Goal: Navigation & Orientation: Find specific page/section

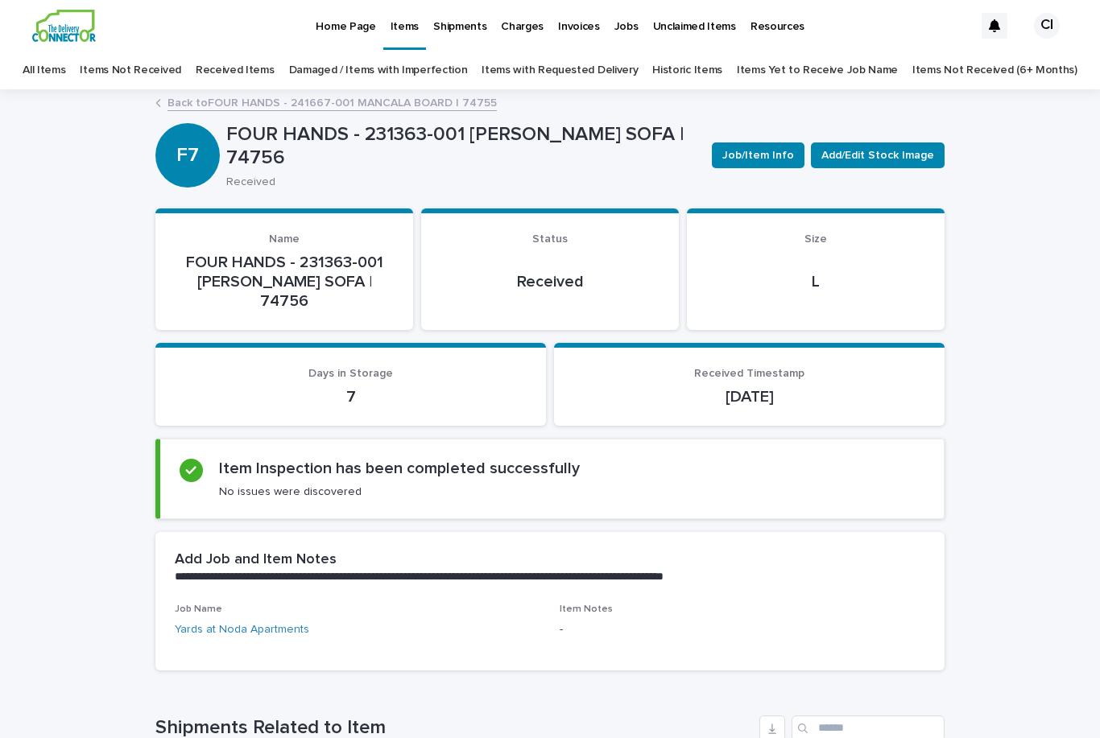
click at [461, 27] on p "Shipments" at bounding box center [459, 17] width 53 height 34
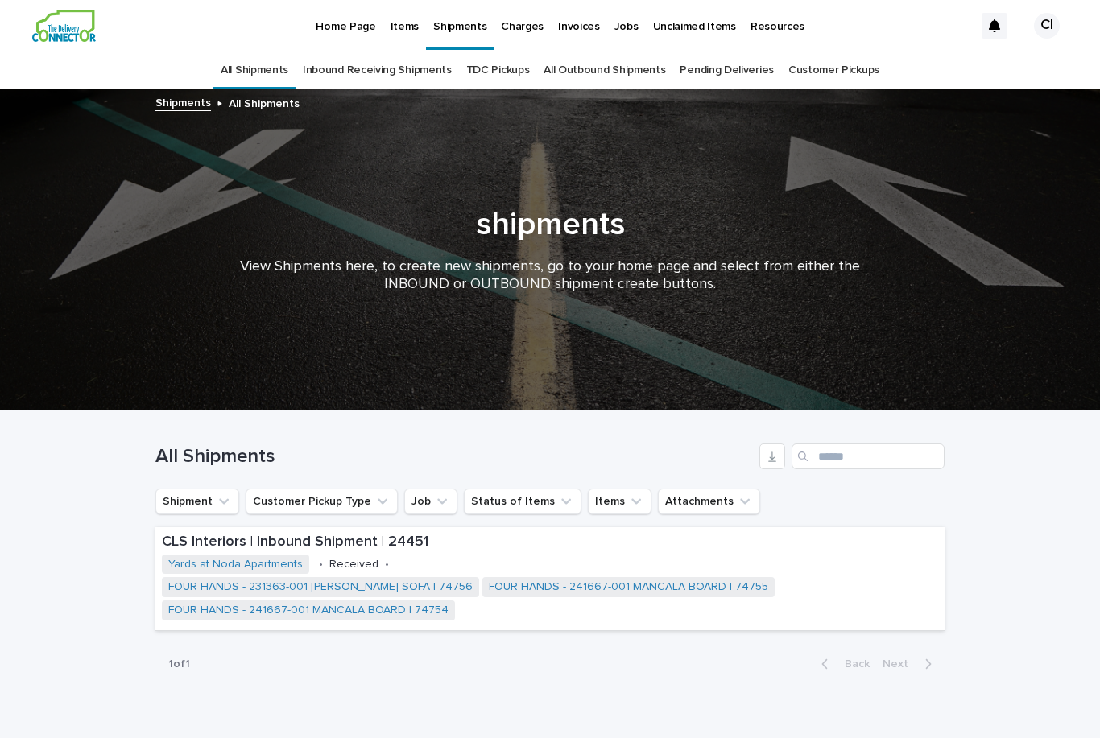
click at [730, 52] on link "Pending Deliveries" at bounding box center [726, 71] width 93 height 38
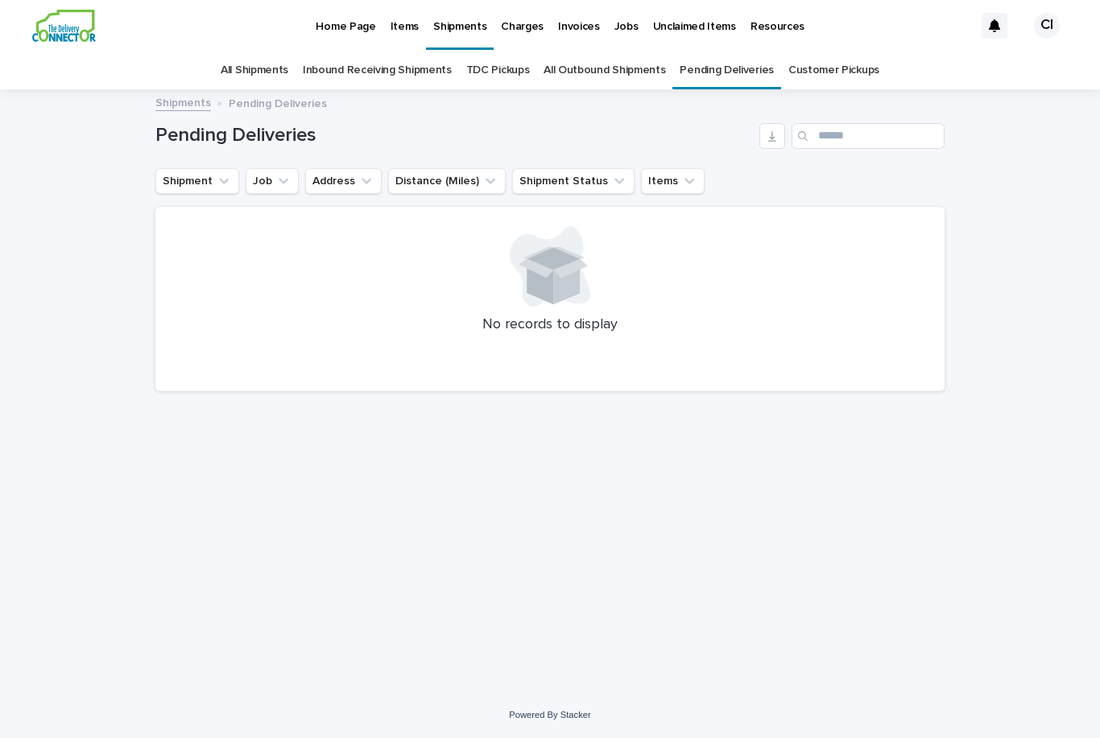
click at [392, 52] on link "Inbound Receiving Shipments" at bounding box center [377, 71] width 149 height 38
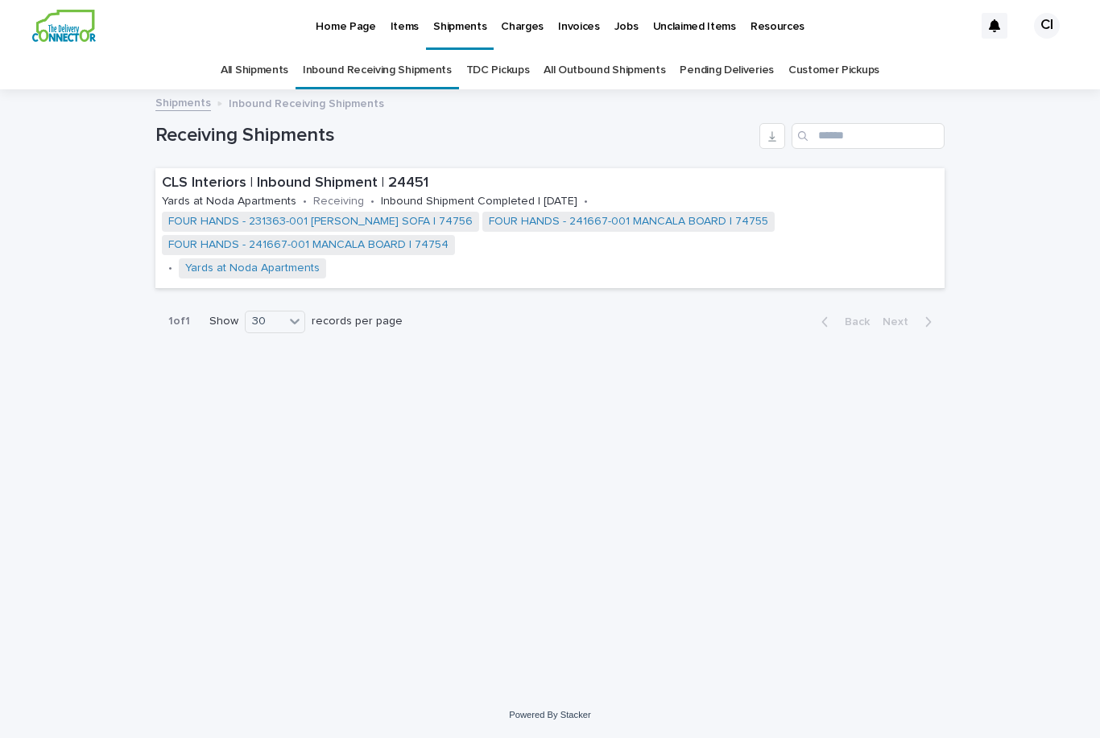
click at [257, 52] on link "All Shipments" at bounding box center [255, 71] width 68 height 38
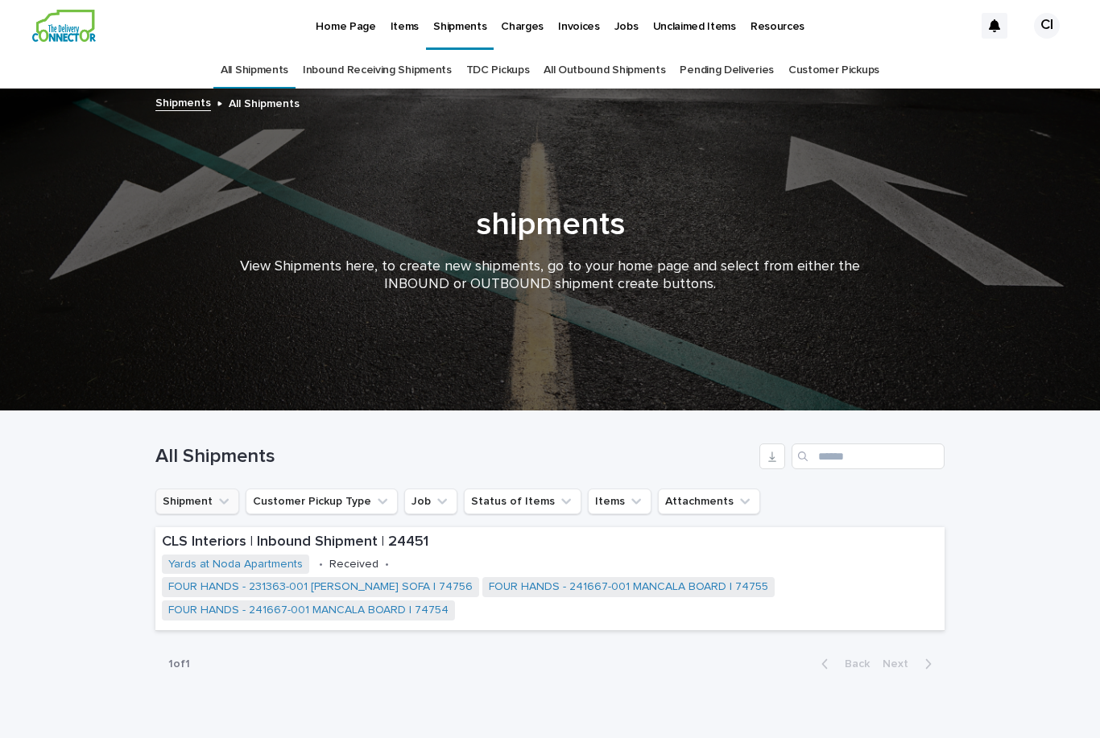
click at [216, 494] on icon "Shipment" at bounding box center [224, 502] width 16 height 16
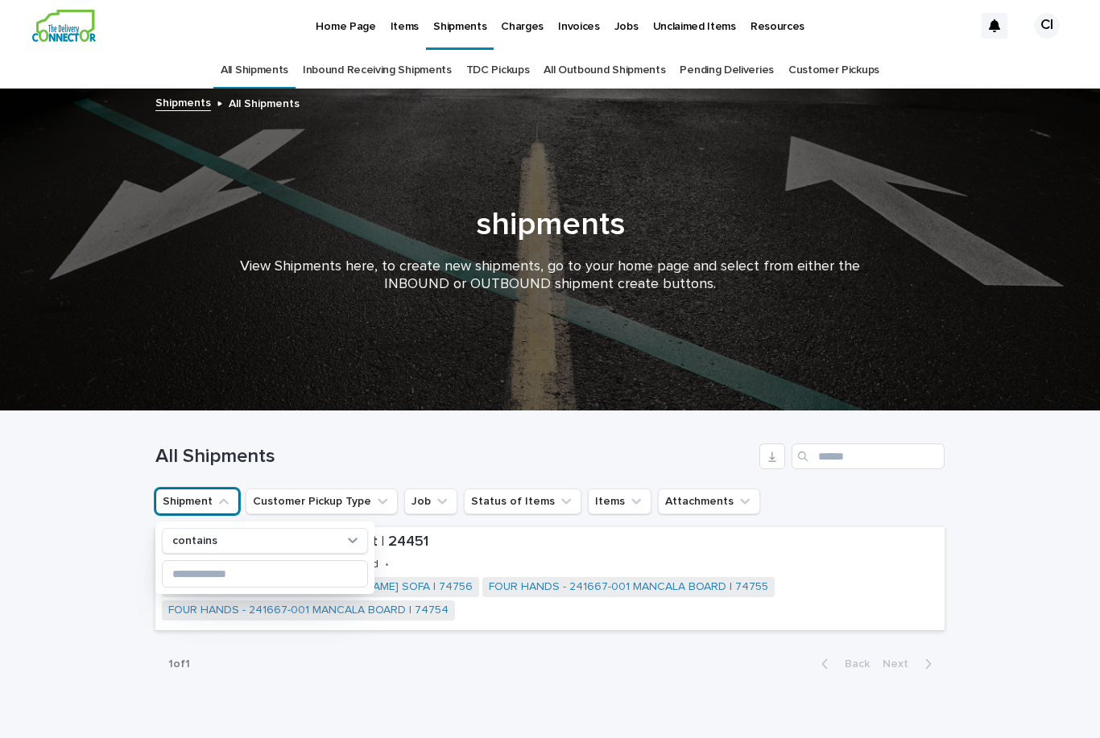
click at [412, 636] on div "Loading... Saving… Loading... Saving… All Shipments Shipment contains Customer …" at bounding box center [549, 568] width 805 height 313
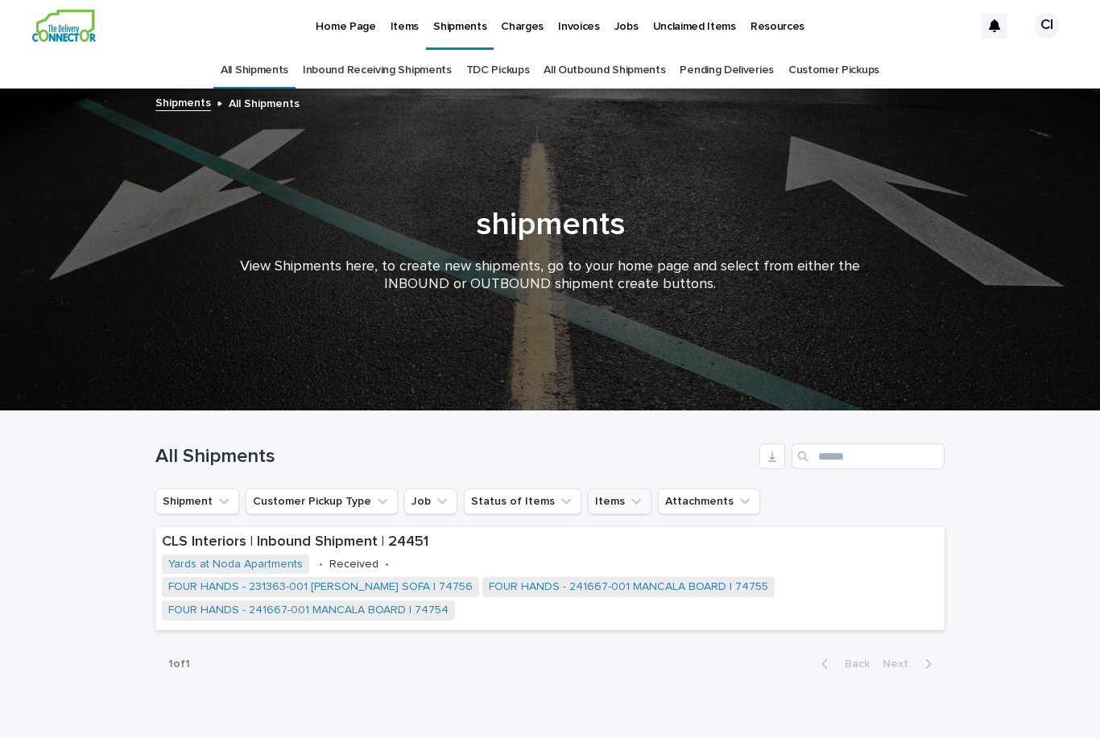
click at [612, 489] on button "Items" at bounding box center [620, 502] width 64 height 26
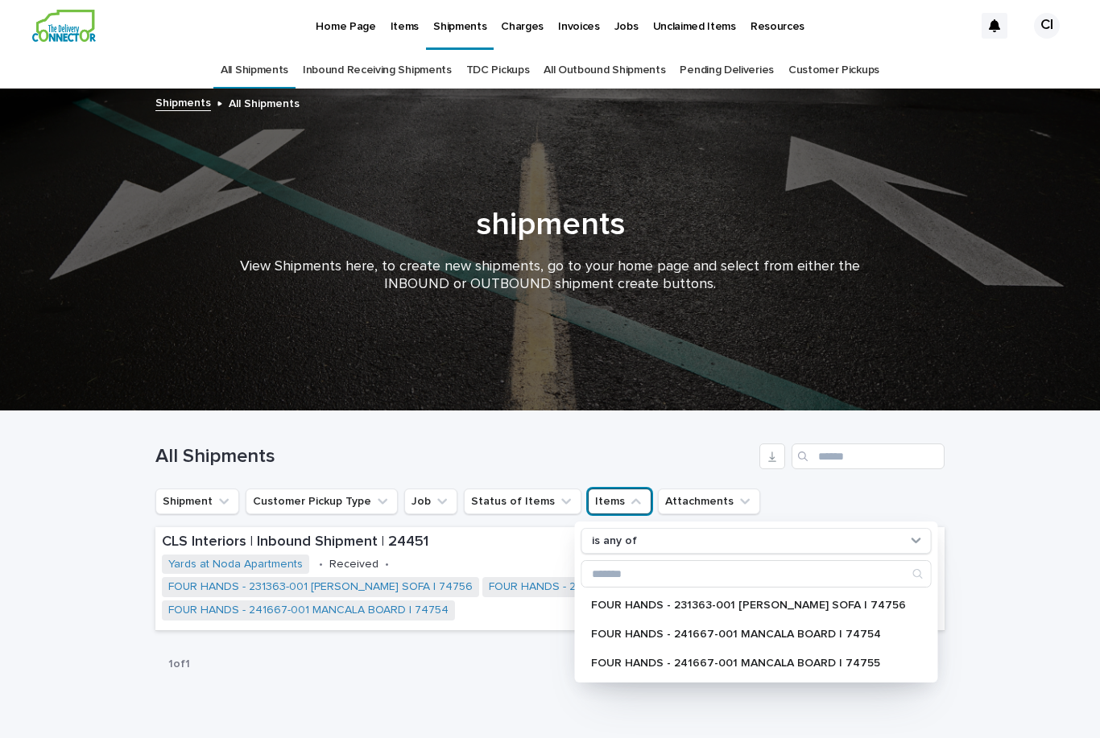
click at [499, 644] on div "Loading... Saving… Loading... Saving… All Shipments Shipment Customer Pickup Ty…" at bounding box center [549, 568] width 805 height 313
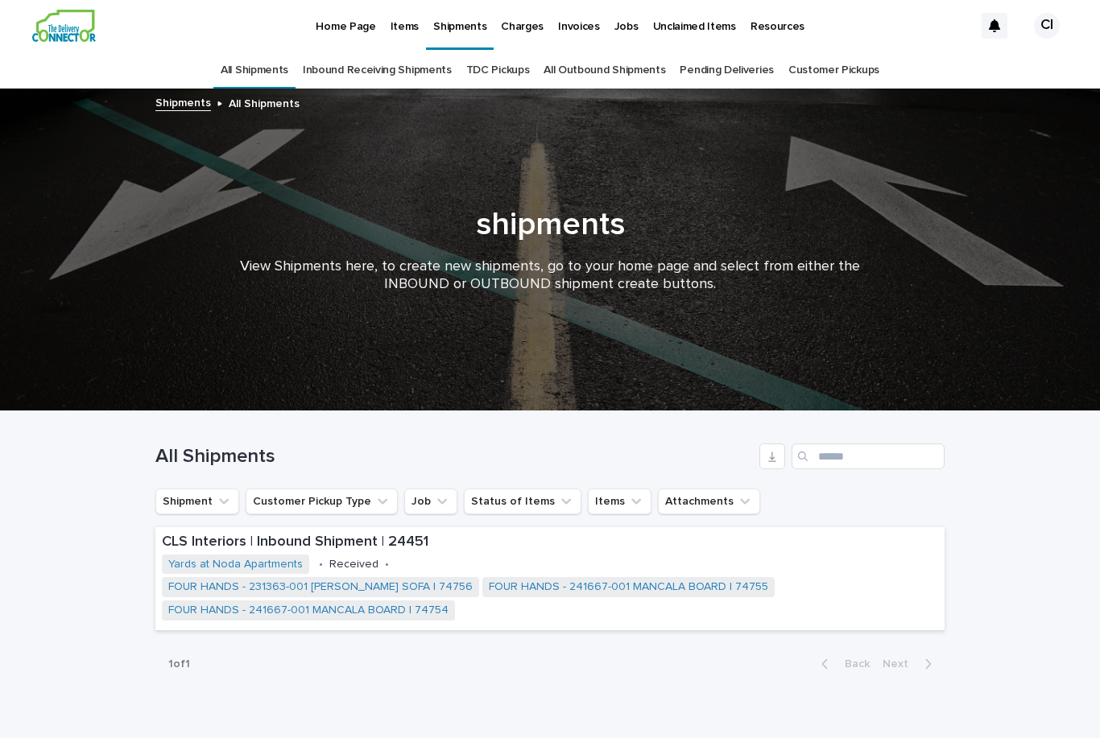
click at [407, 52] on link "Inbound Receiving Shipments" at bounding box center [377, 71] width 149 height 38
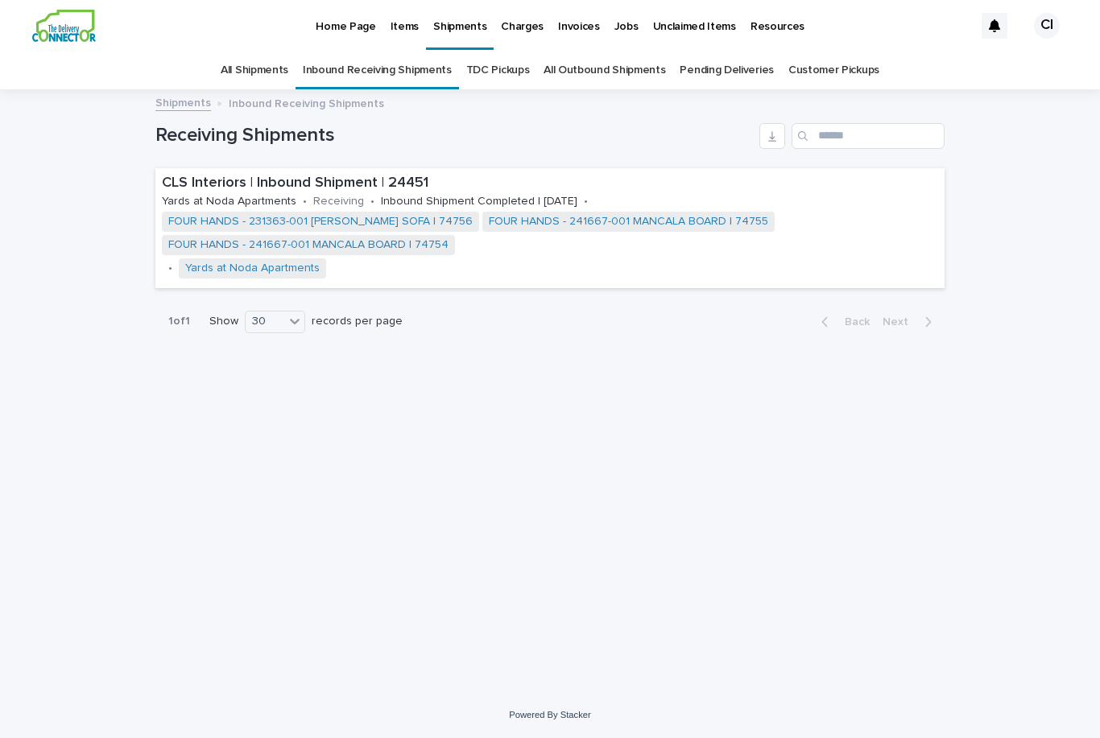
click at [333, 93] on p "Inbound Receiving Shipments" at bounding box center [306, 102] width 155 height 18
click at [271, 52] on link "All Shipments" at bounding box center [255, 71] width 68 height 38
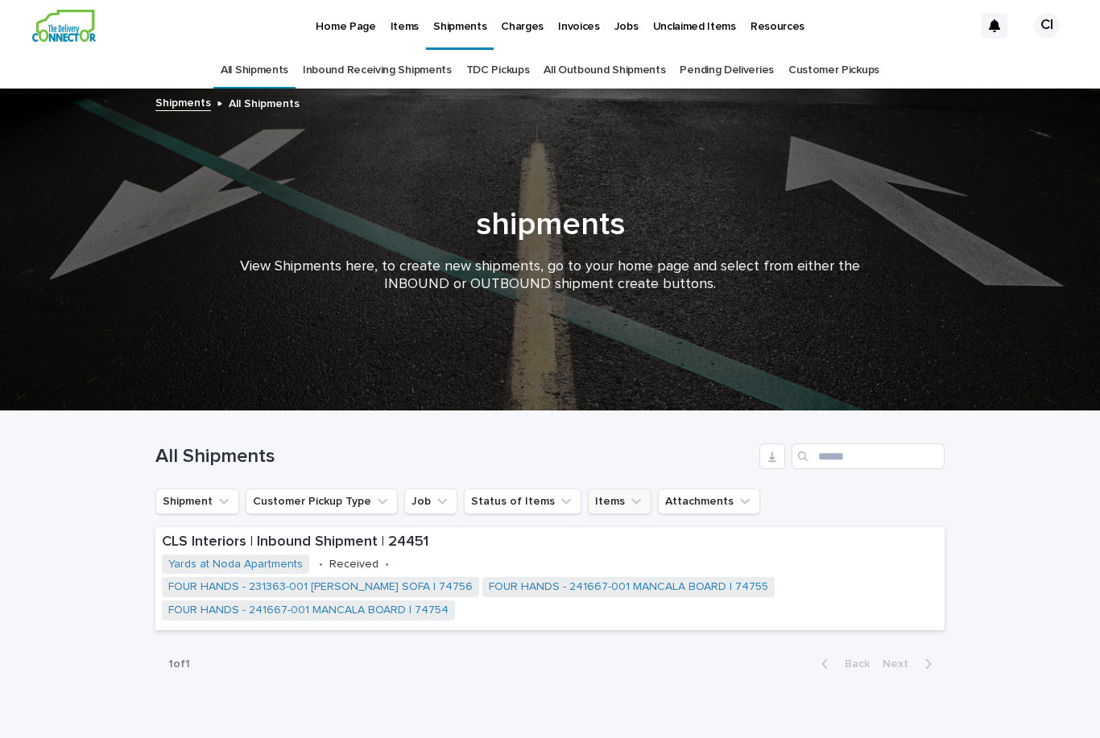
click at [628, 494] on icon "Items" at bounding box center [636, 502] width 16 height 16
click at [504, 641] on div "Loading... Saving… Loading... Saving… All Shipments Shipment Customer Pickup Ty…" at bounding box center [549, 568] width 805 height 313
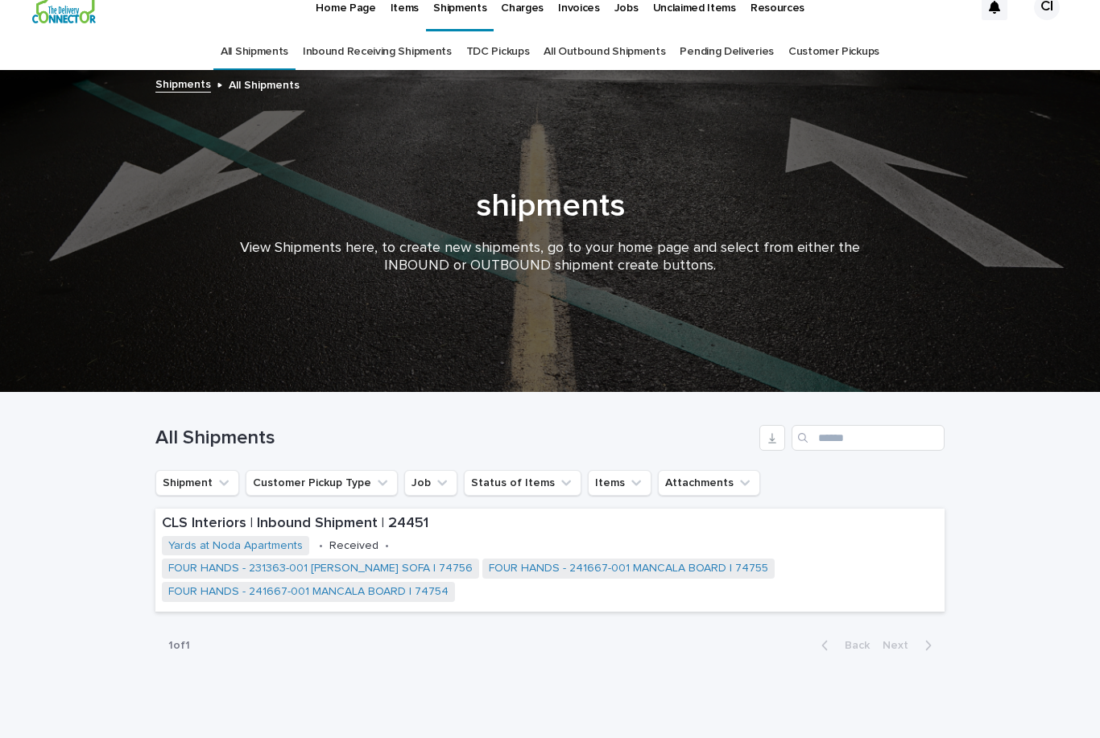
scroll to position [19, 0]
click at [275, 33] on link "All Shipments" at bounding box center [255, 52] width 68 height 38
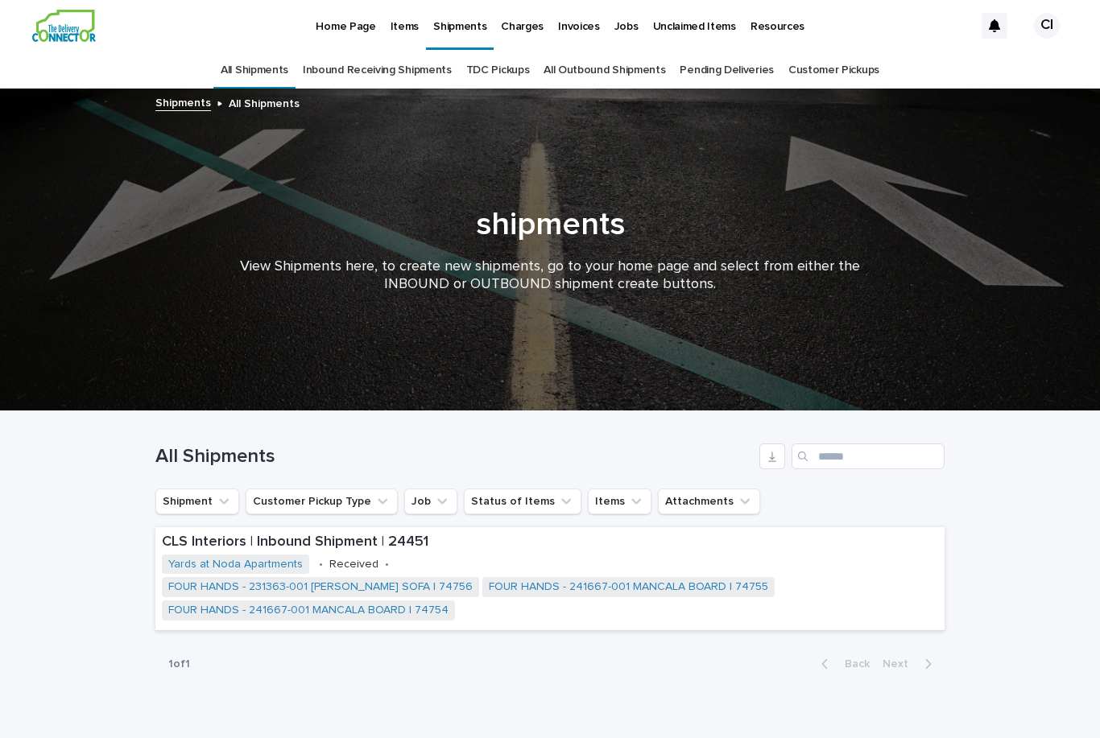
scroll to position [0, 0]
click at [341, 3] on link "Home Page" at bounding box center [345, 25] width 74 height 50
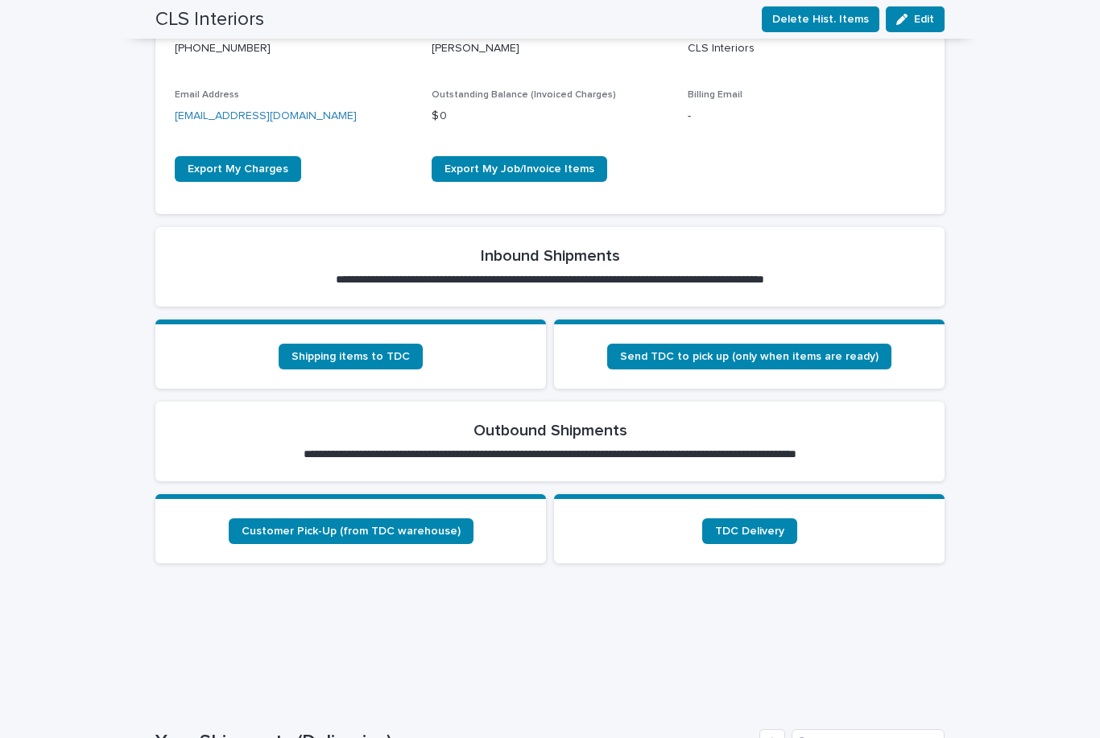
scroll to position [346, 0]
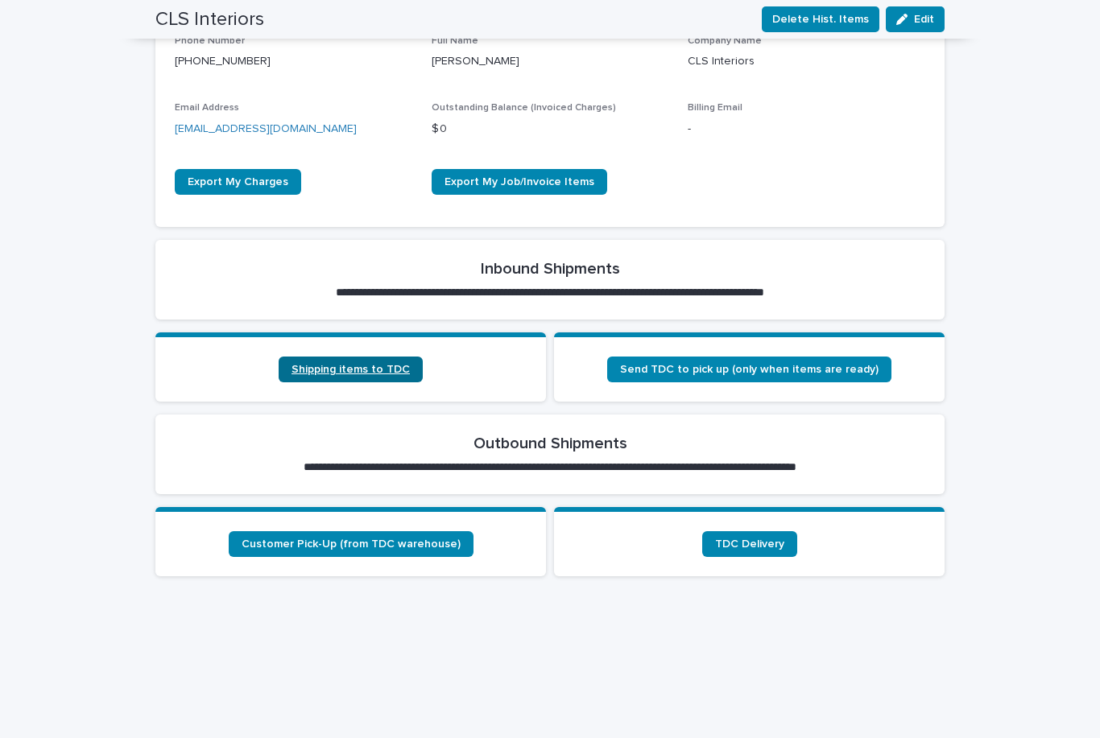
click at [378, 366] on span "Shipping items to TDC" at bounding box center [351, 369] width 118 height 11
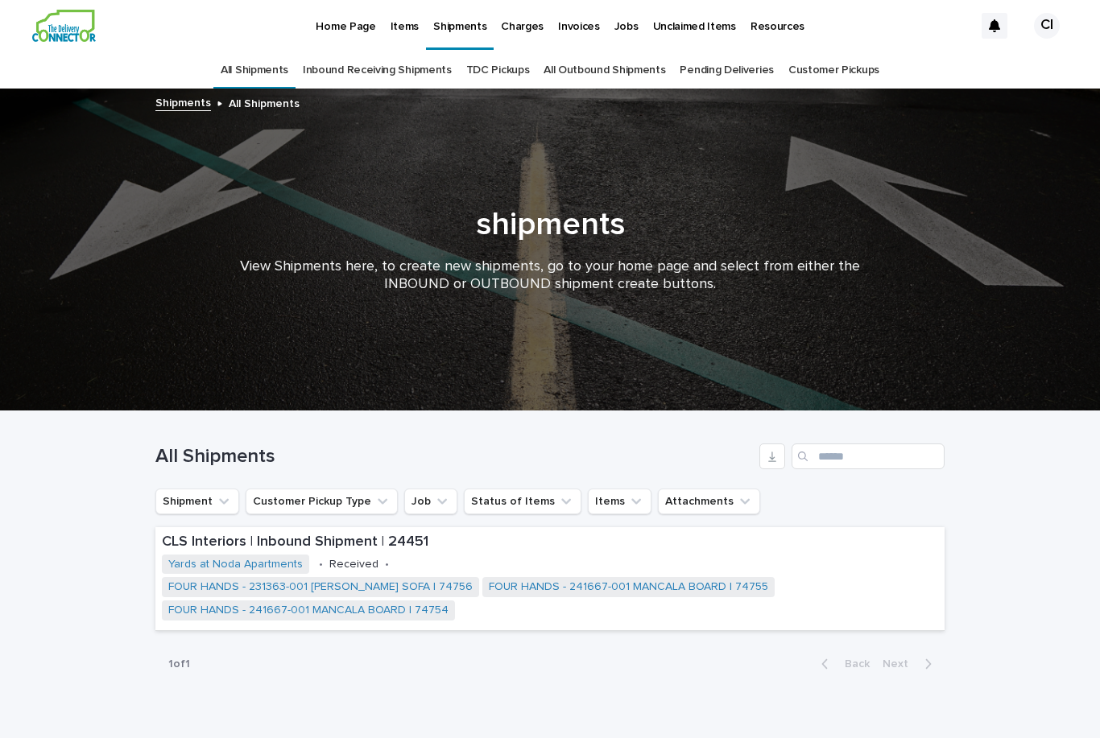
click at [350, 52] on link "Inbound Receiving Shipments" at bounding box center [377, 71] width 149 height 38
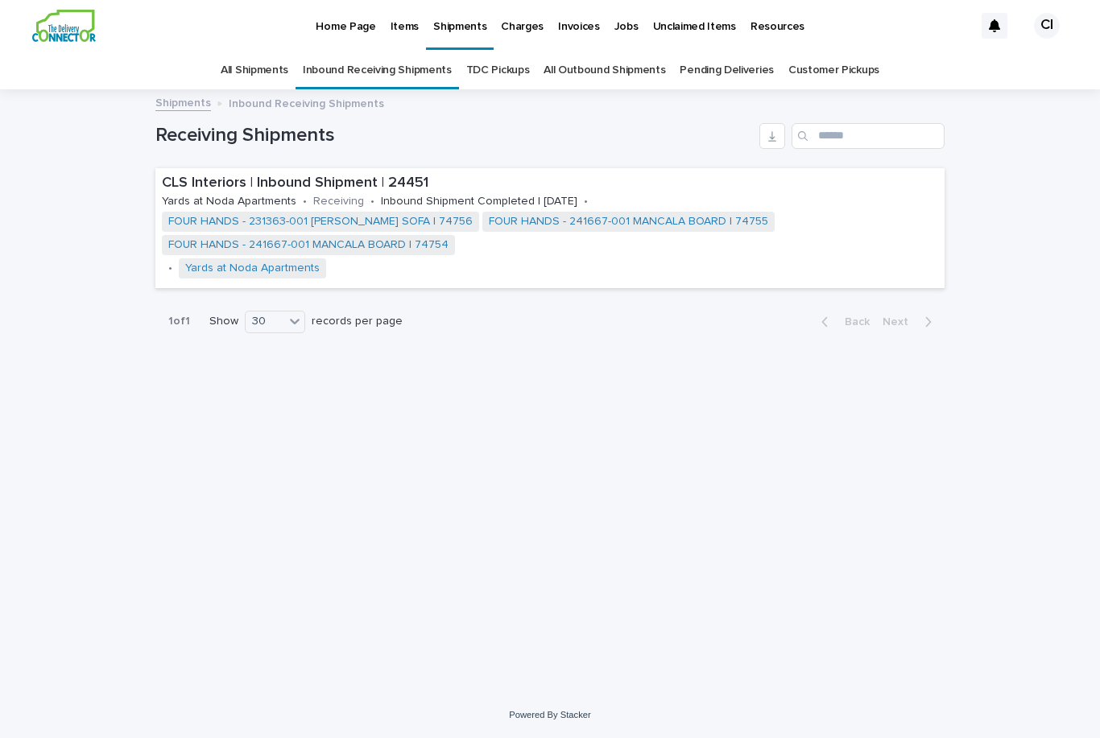
click at [263, 52] on link "All Shipments" at bounding box center [255, 71] width 68 height 38
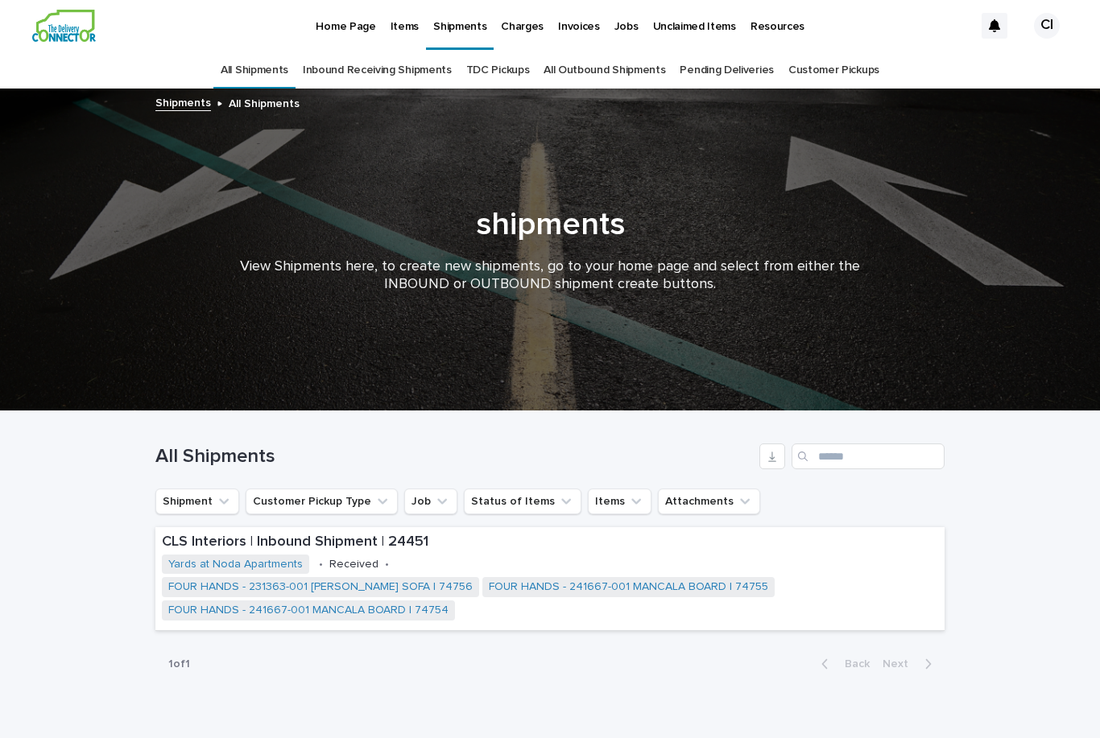
click at [388, 52] on link "Inbound Receiving Shipments" at bounding box center [377, 71] width 149 height 38
click at [345, 2] on link "Home Page" at bounding box center [345, 25] width 74 height 50
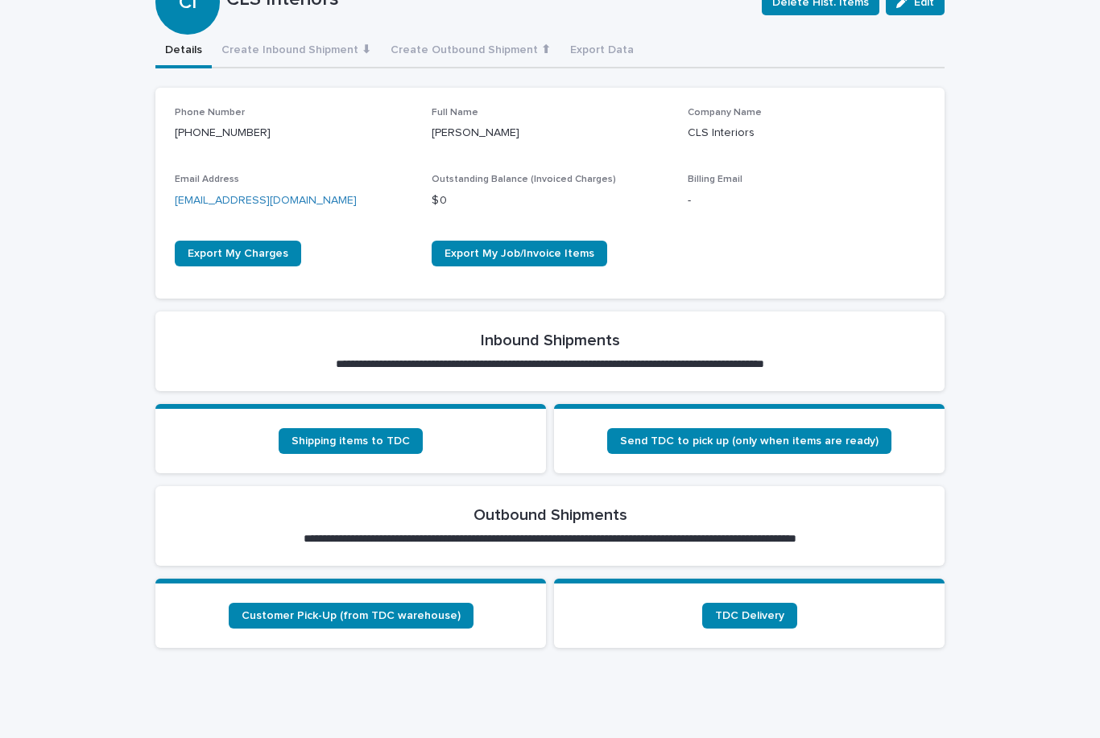
scroll to position [279, 0]
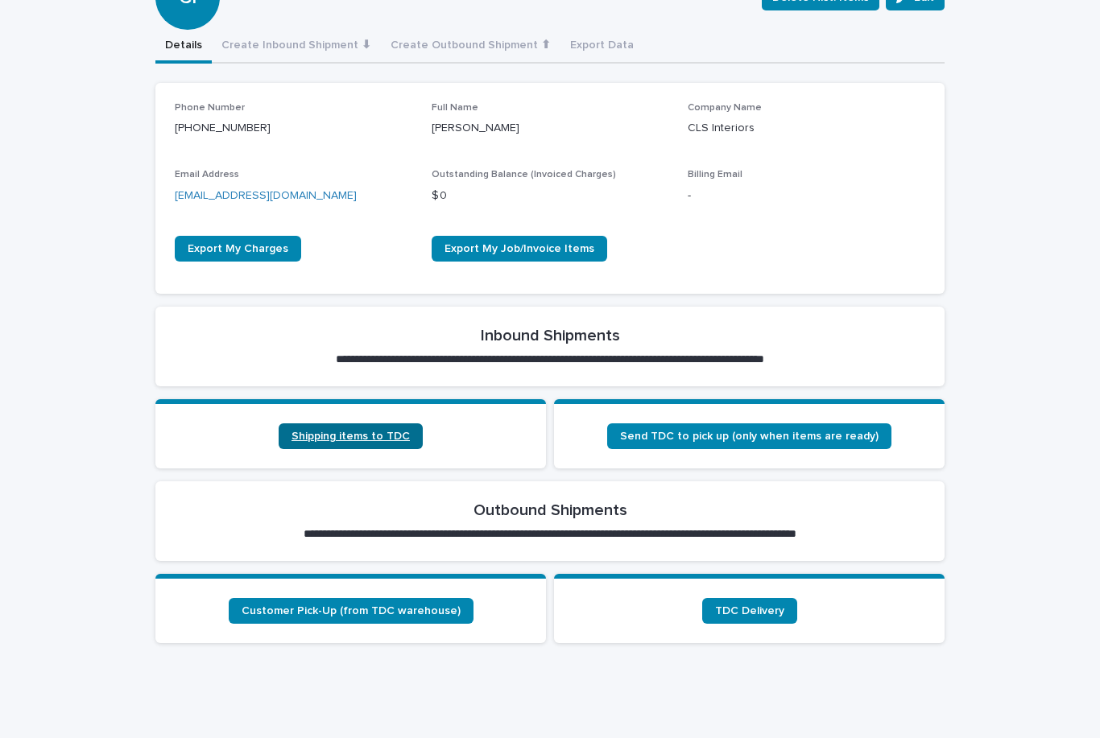
click at [367, 435] on span "Shipping items to TDC" at bounding box center [351, 436] width 118 height 11
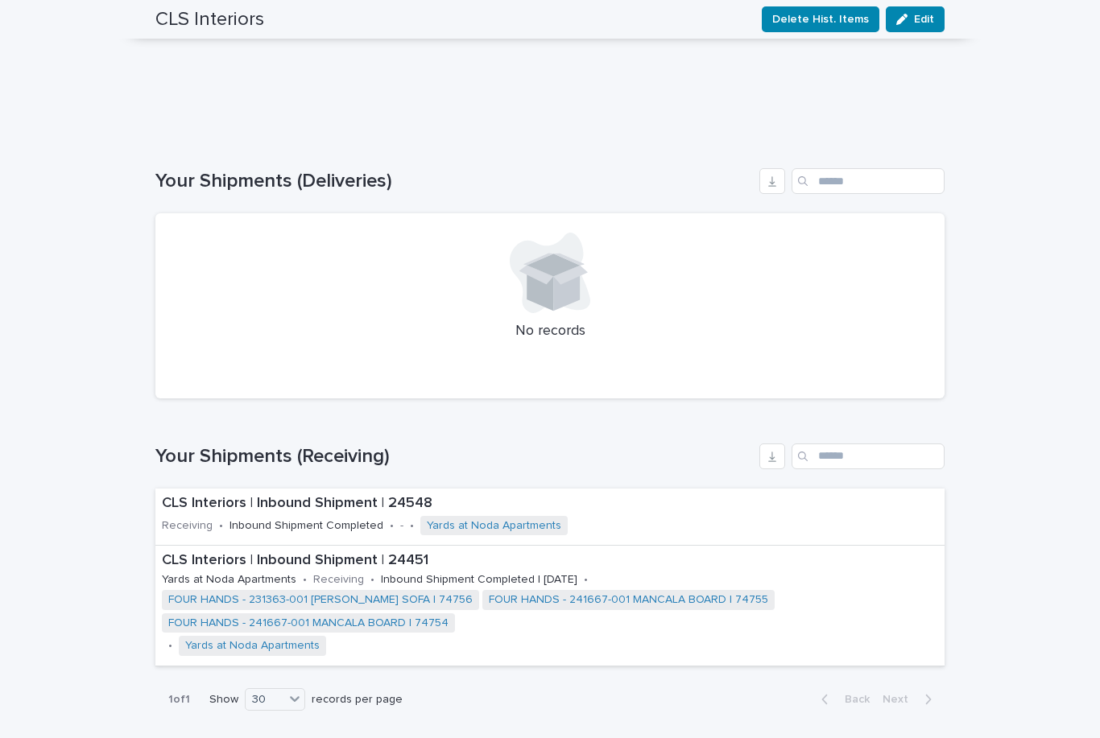
scroll to position [963, 0]
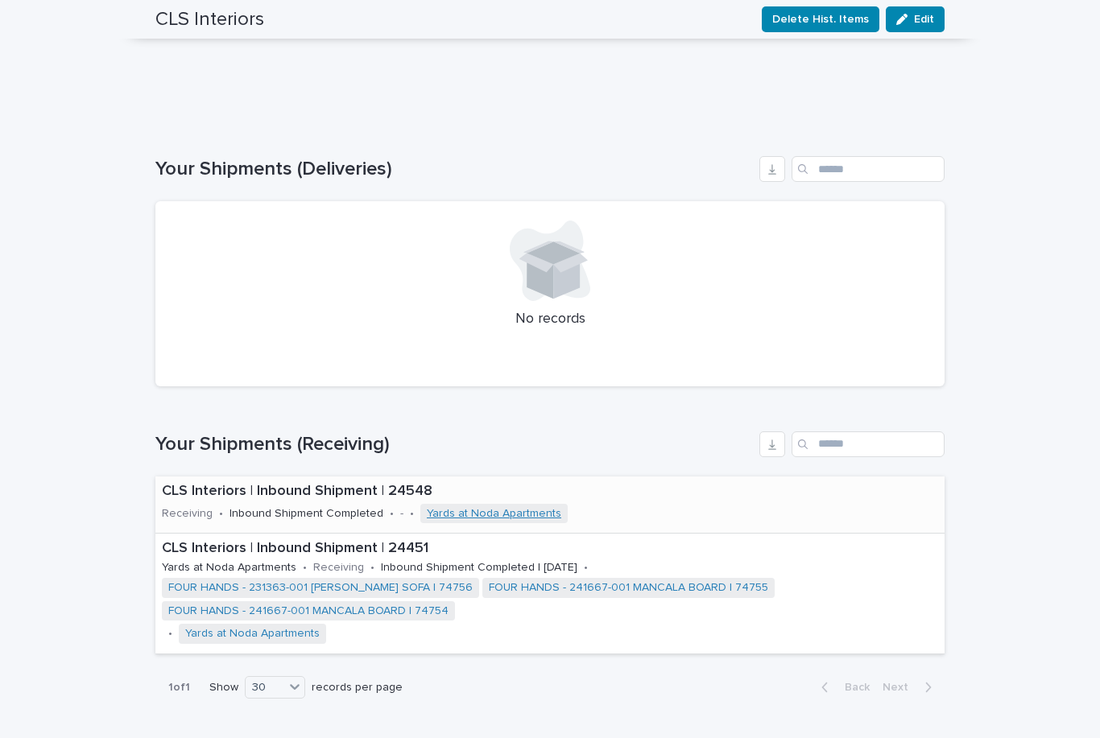
click at [479, 507] on link "Yards at Noda Apartments" at bounding box center [494, 514] width 134 height 14
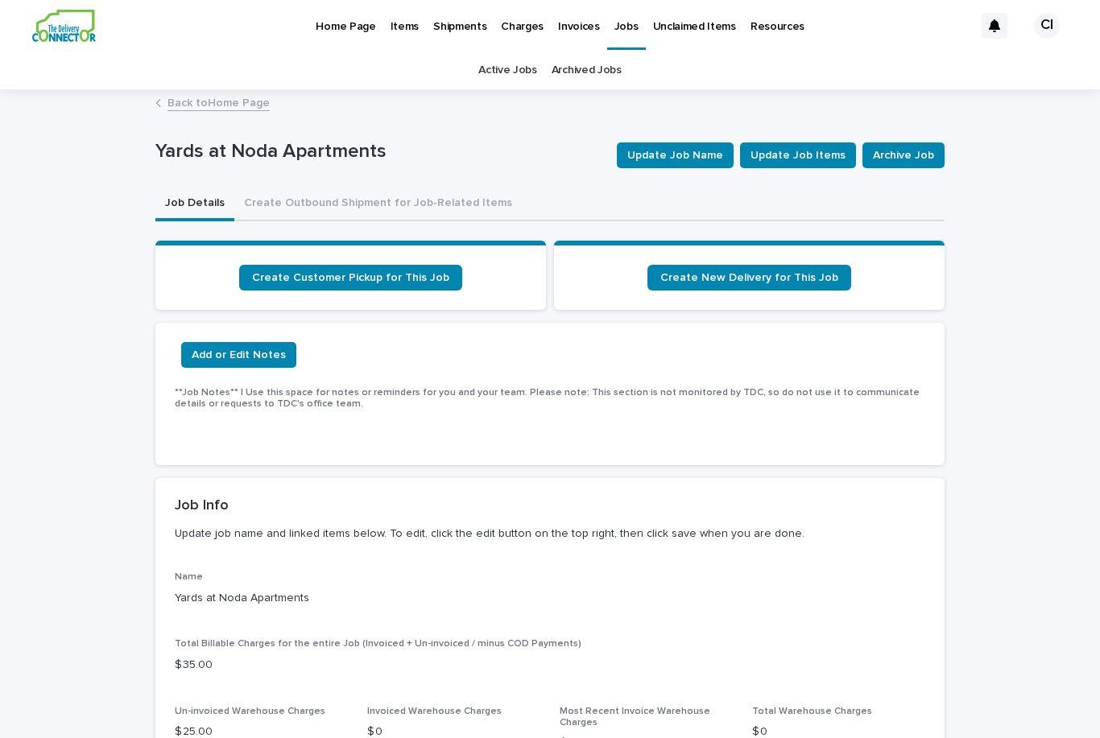
scroll to position [-1, 0]
